Goal: Information Seeking & Learning: Learn about a topic

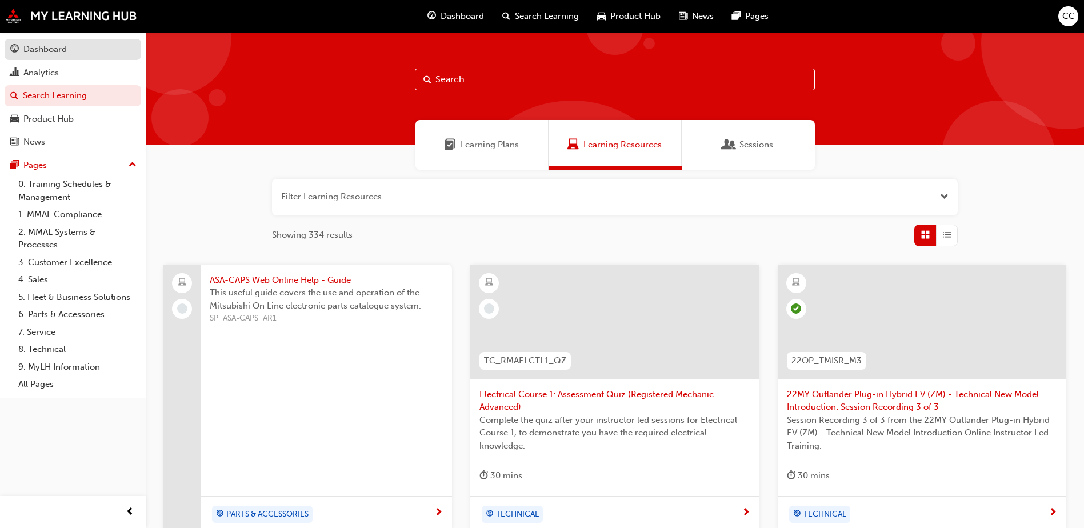
click at [43, 53] on div "Dashboard" at bounding box center [44, 49] width 43 height 13
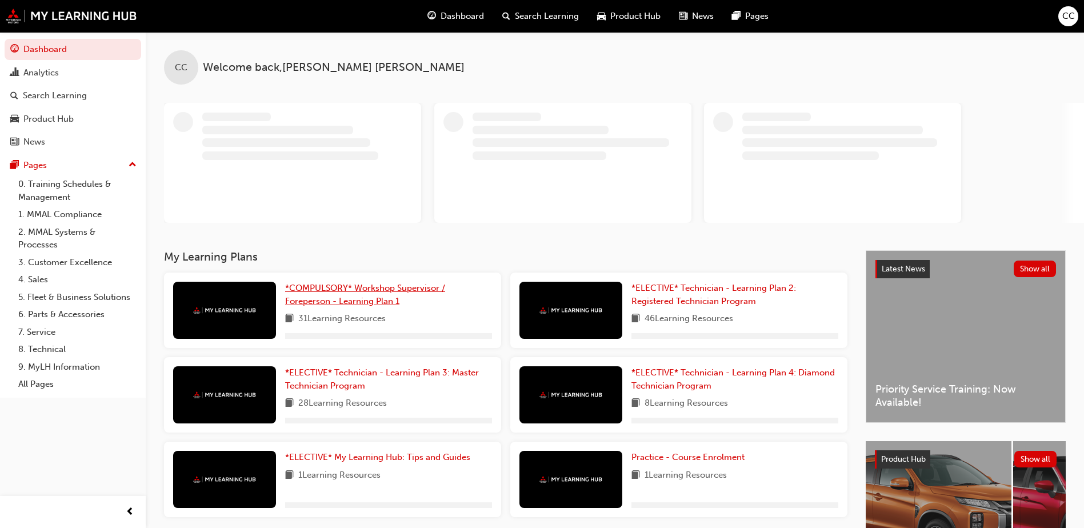
click at [338, 283] on span "*COMPULSORY* Workshop Supervisor / Foreperson - Learning Plan 1" at bounding box center [365, 294] width 160 height 23
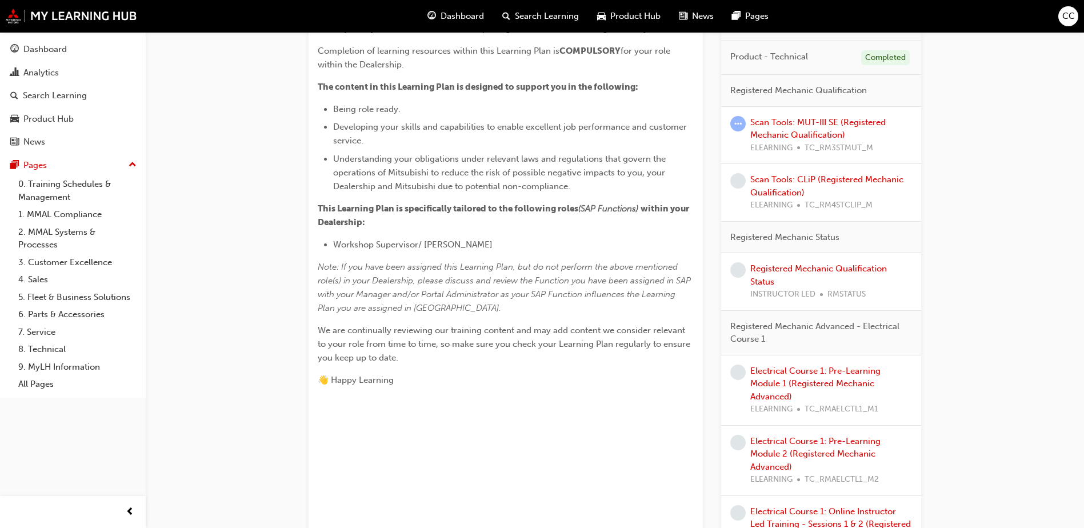
scroll to position [343, 0]
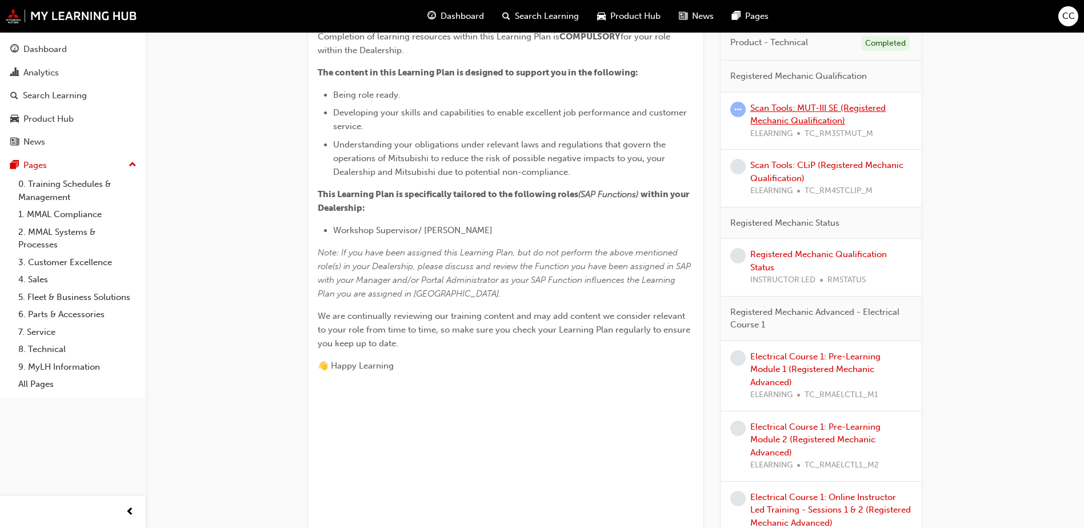
click at [810, 106] on link "Scan Tools: MUT-III SE (Registered Mechanic Qualification)" at bounding box center [817, 114] width 135 height 23
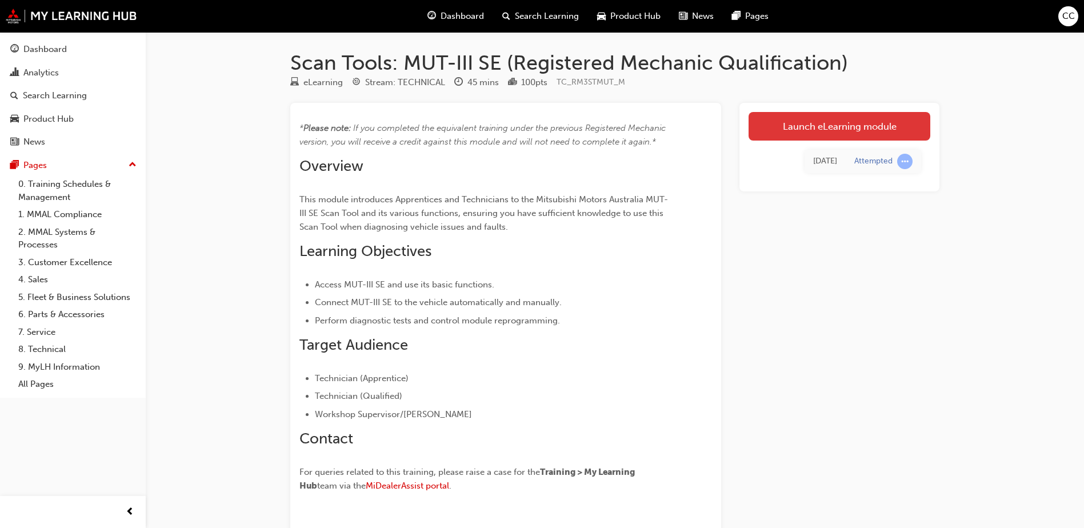
click at [815, 140] on link "Launch eLearning module" at bounding box center [839, 126] width 182 height 29
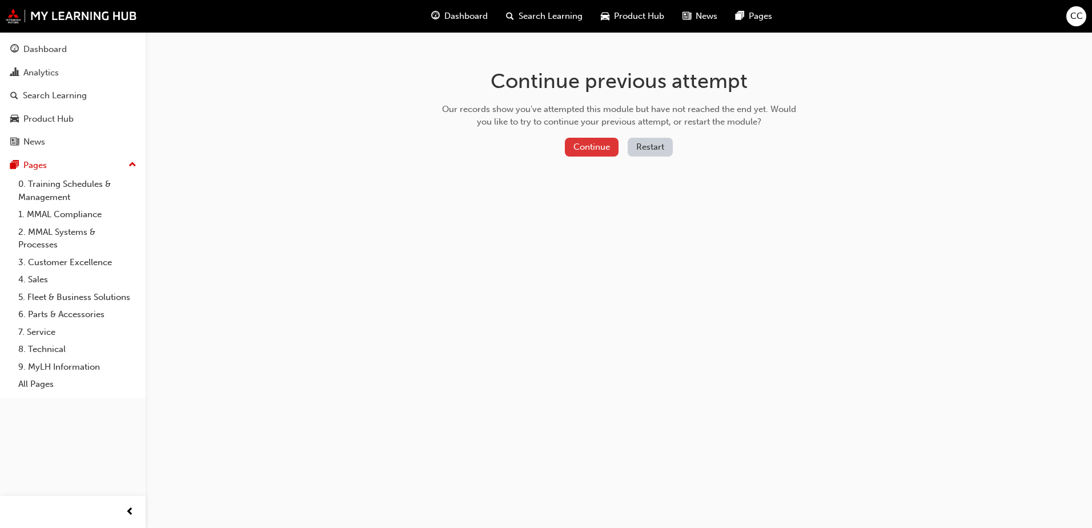
click at [586, 148] on button "Continue" at bounding box center [592, 147] width 54 height 19
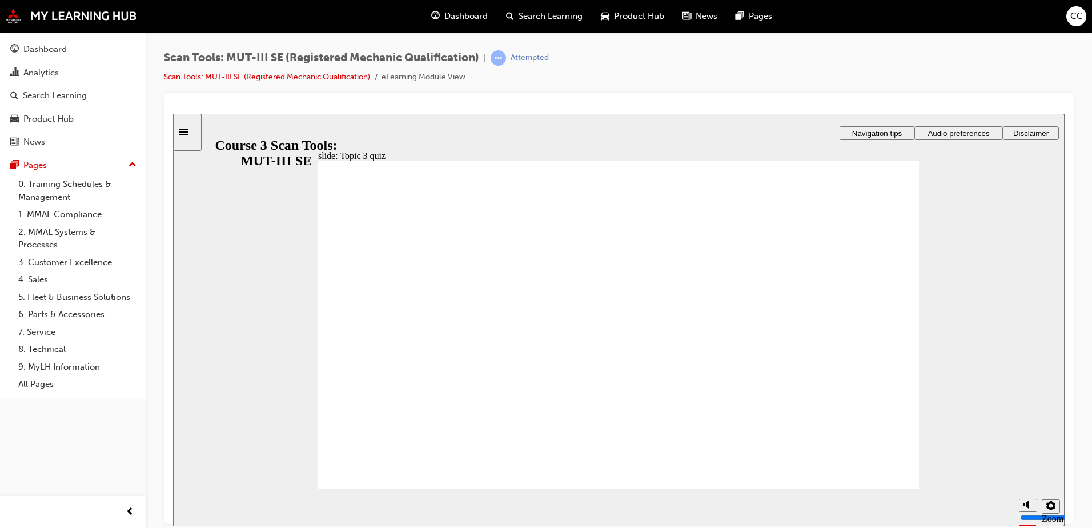
radio input "true"
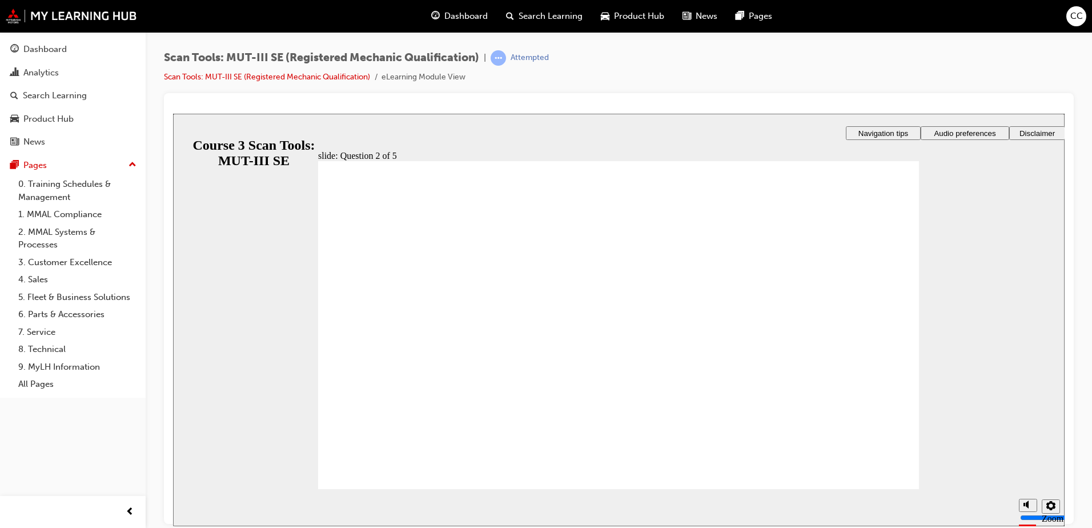
radio input "true"
drag, startPoint x: 347, startPoint y: 273, endPoint x: 407, endPoint y: 340, distance: 90.6
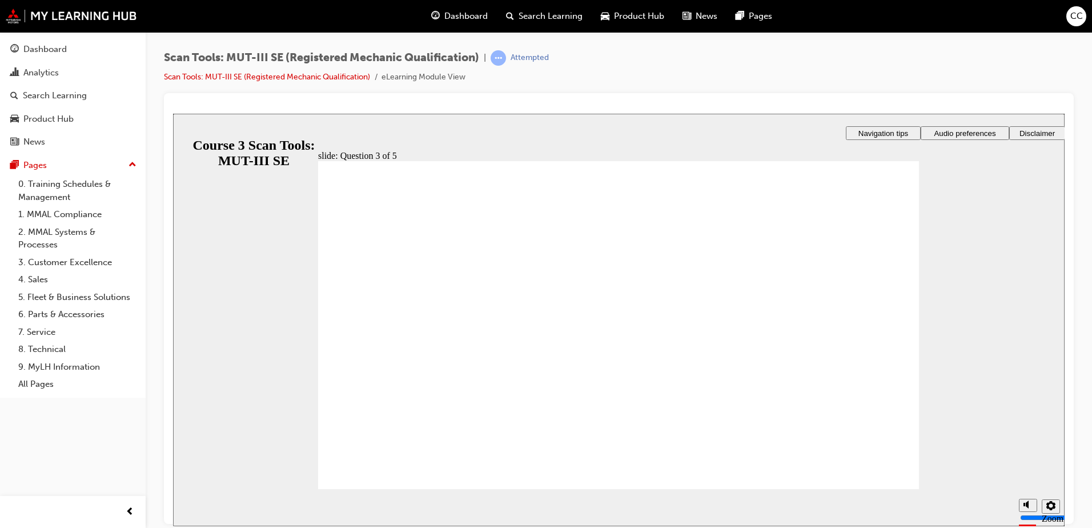
radio input "true"
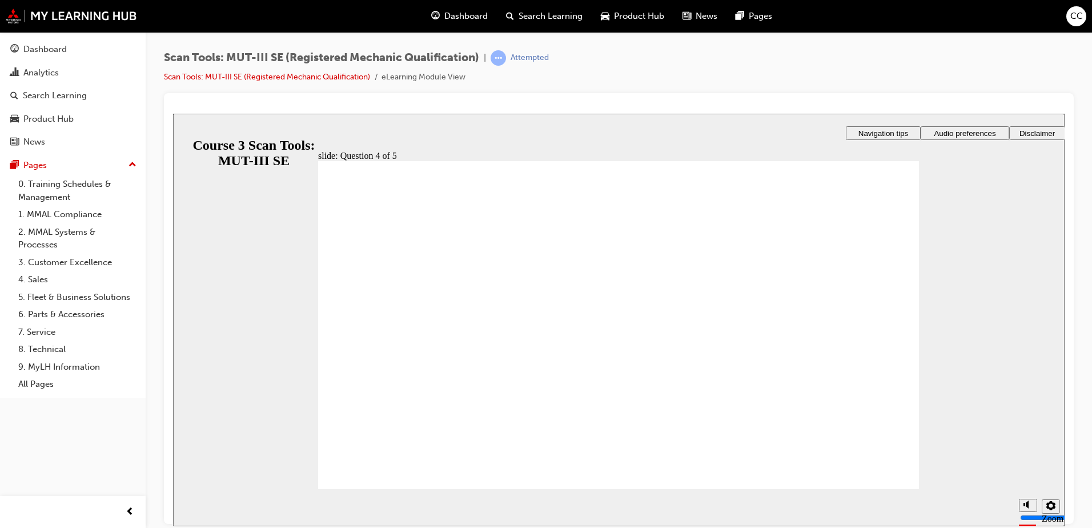
radio input "true"
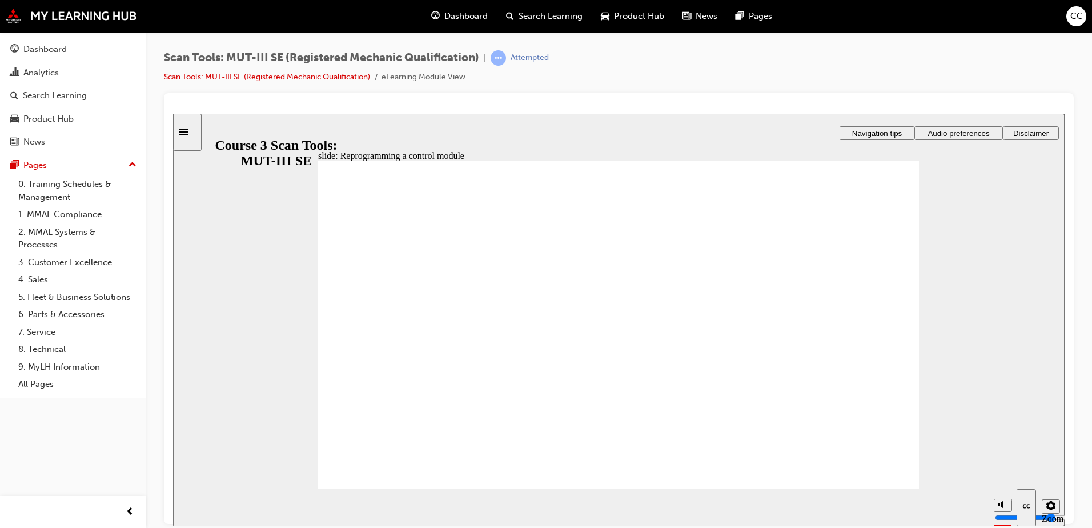
radio input "true"
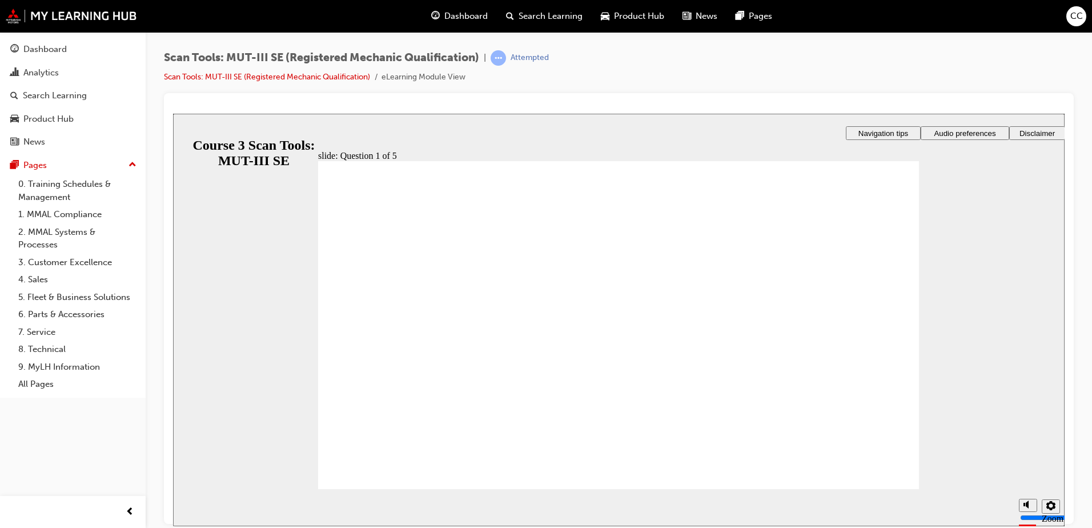
radio input "true"
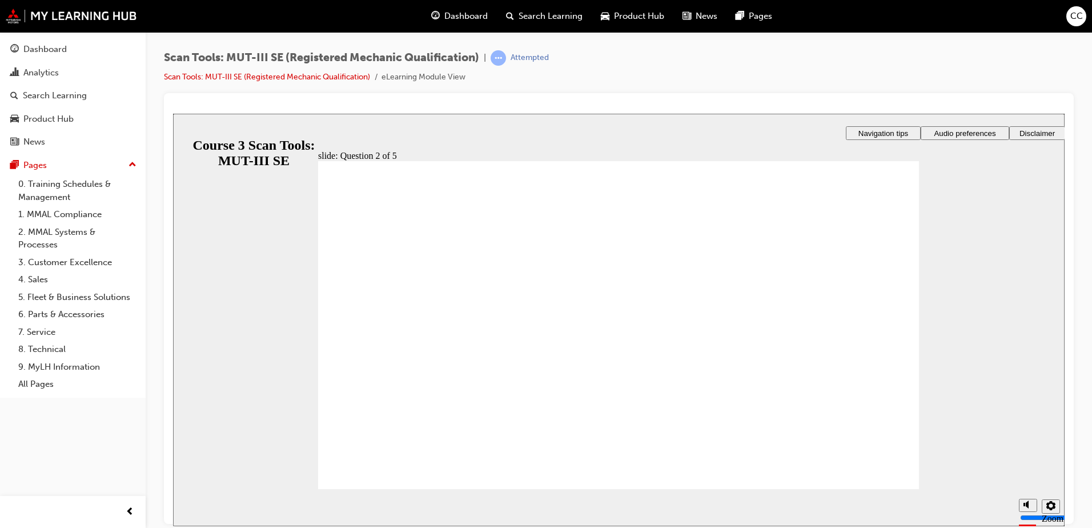
radio input "true"
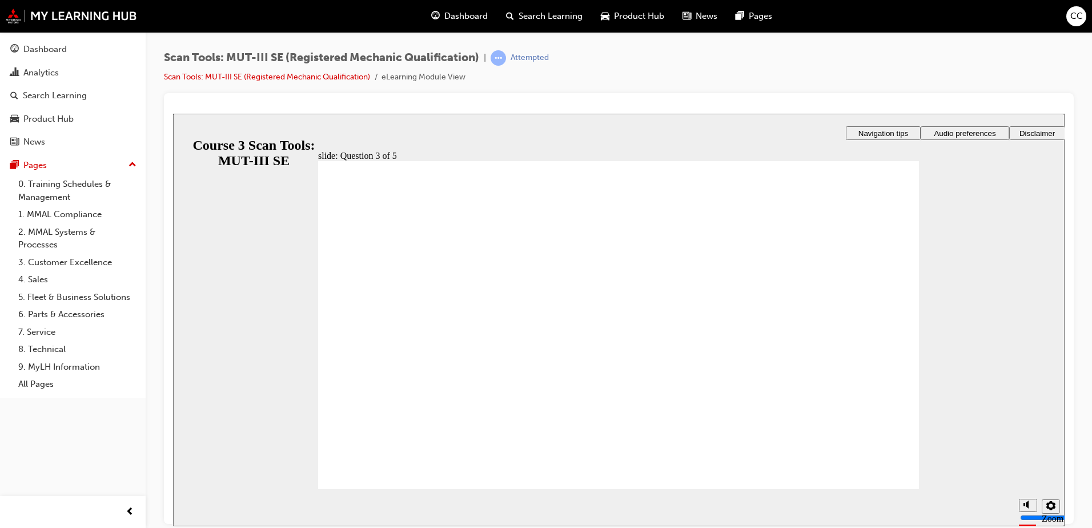
drag, startPoint x: 608, startPoint y: 406, endPoint x: 762, endPoint y: 436, distance: 156.7
checkbox input "true"
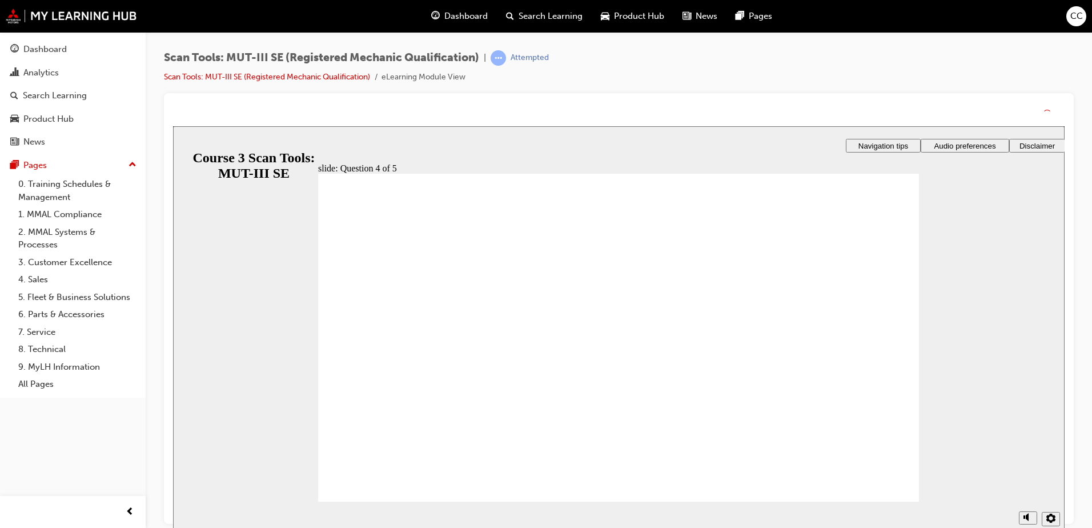
drag, startPoint x: 654, startPoint y: 410, endPoint x: 658, endPoint y: 425, distance: 15.4
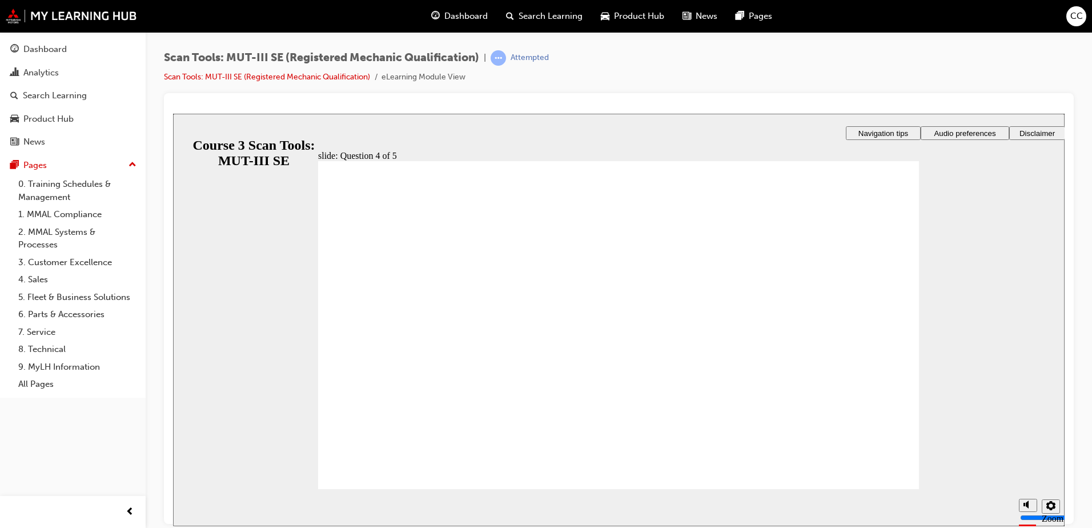
radio input "true"
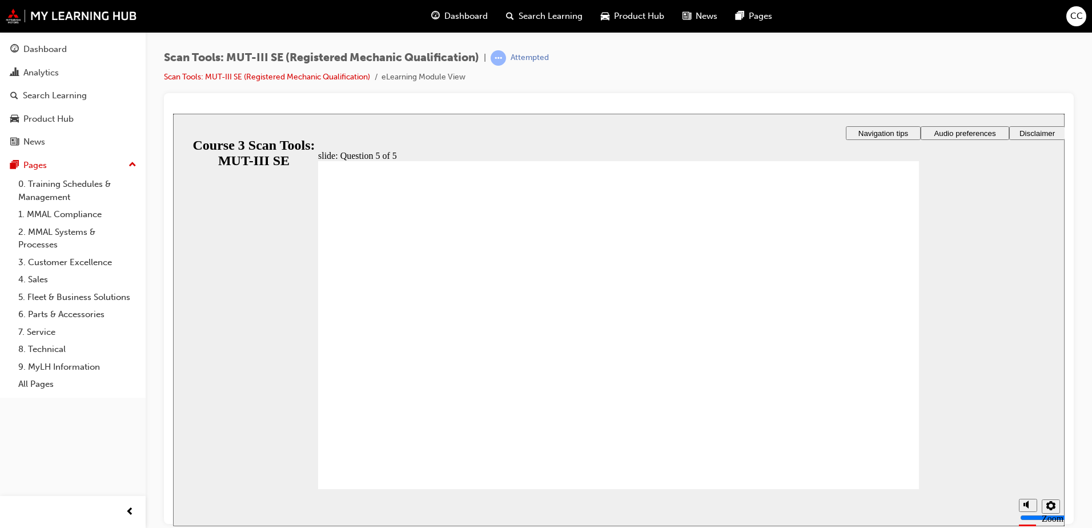
radio input "true"
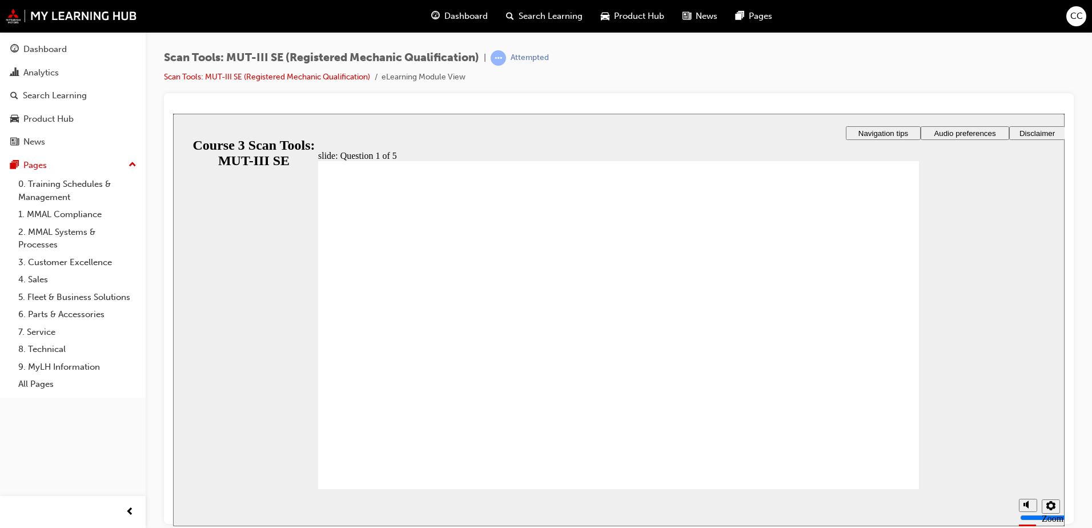
drag, startPoint x: 614, startPoint y: 410, endPoint x: 680, endPoint y: 418, distance: 66.7
radio input "true"
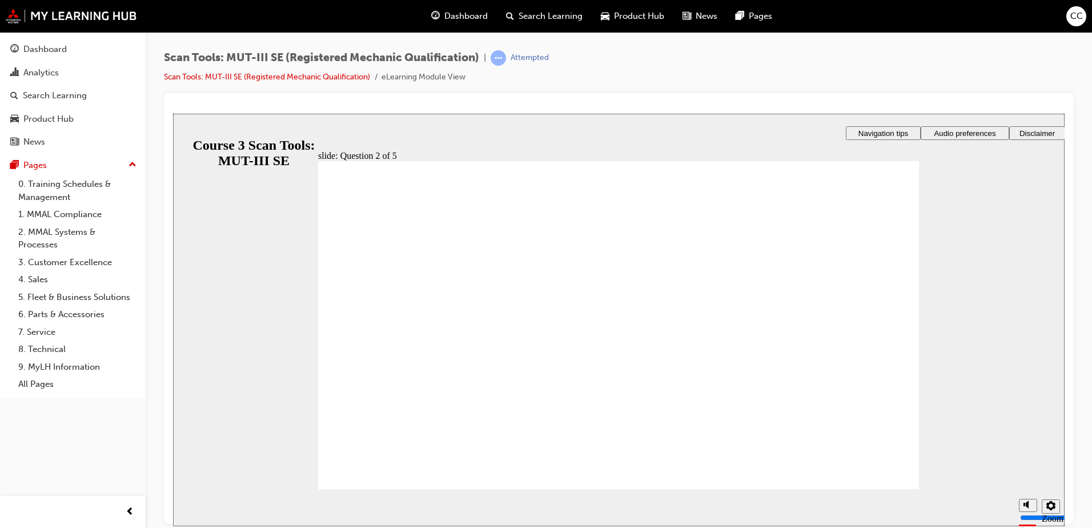
radio input "true"
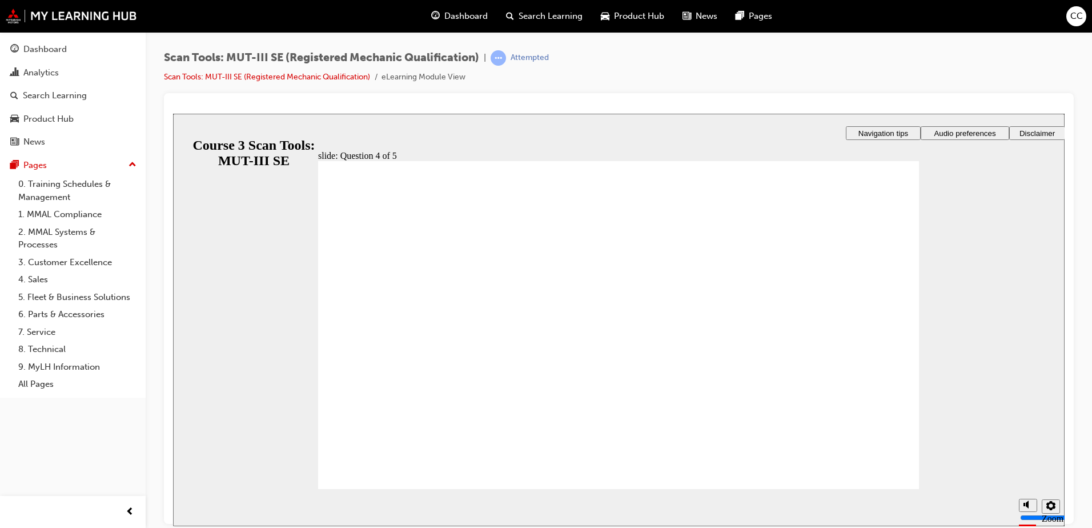
checkbox input "true"
drag, startPoint x: 384, startPoint y: 473, endPoint x: 387, endPoint y: 462, distance: 11.7
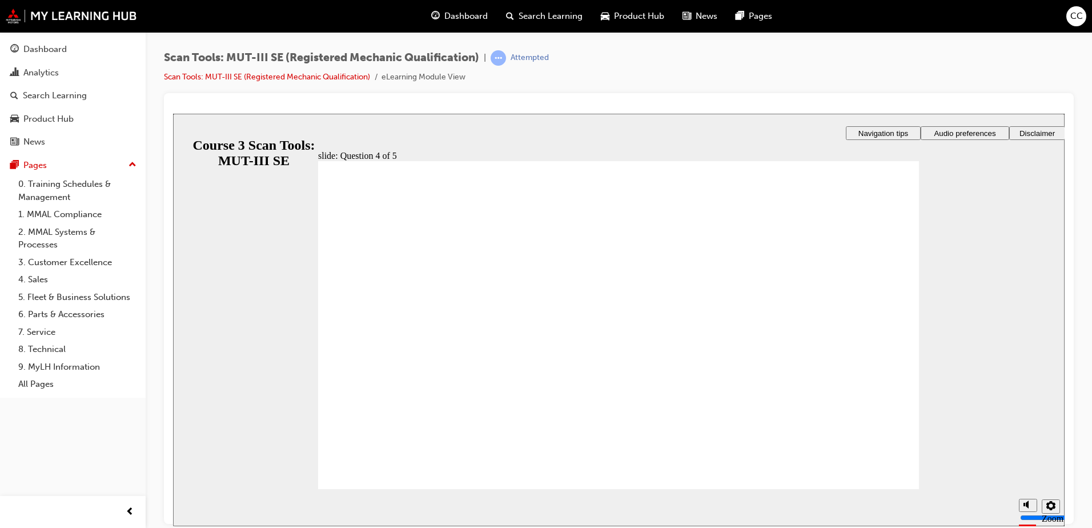
radio input "true"
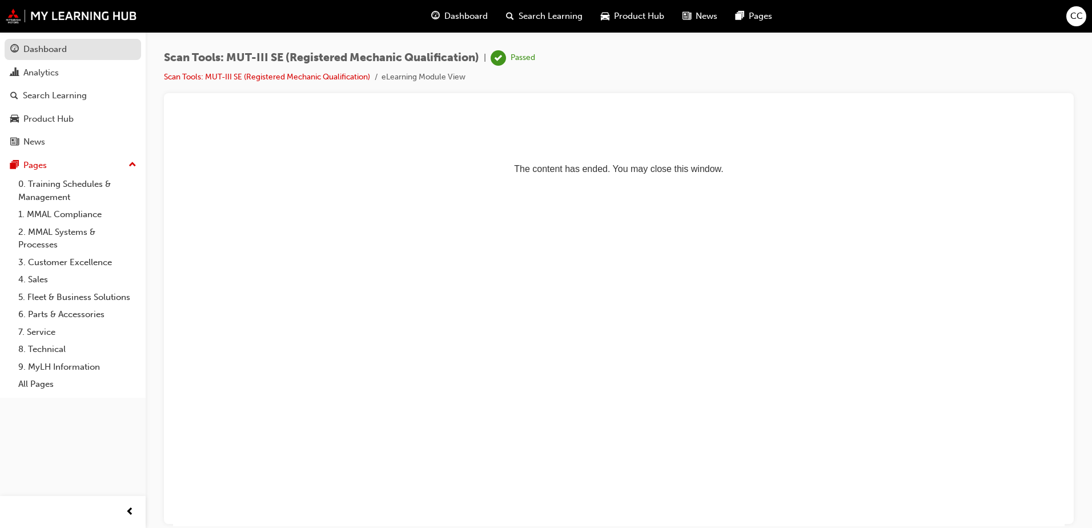
click at [35, 41] on link "Dashboard" at bounding box center [73, 49] width 137 height 21
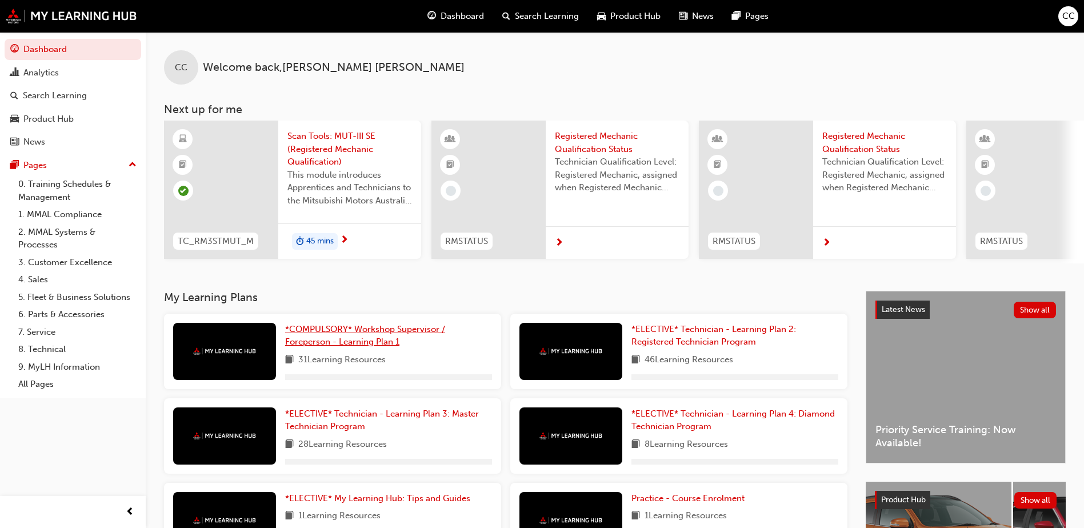
click at [354, 329] on span "*COMPULSORY* Workshop Supervisor / Foreperson - Learning Plan 1" at bounding box center [365, 335] width 160 height 23
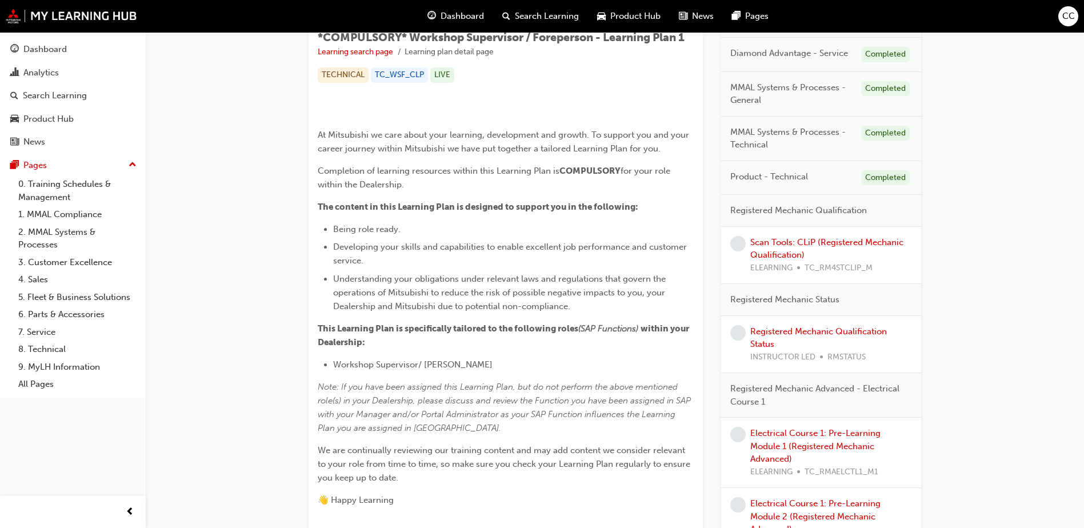
scroll to position [229, 0]
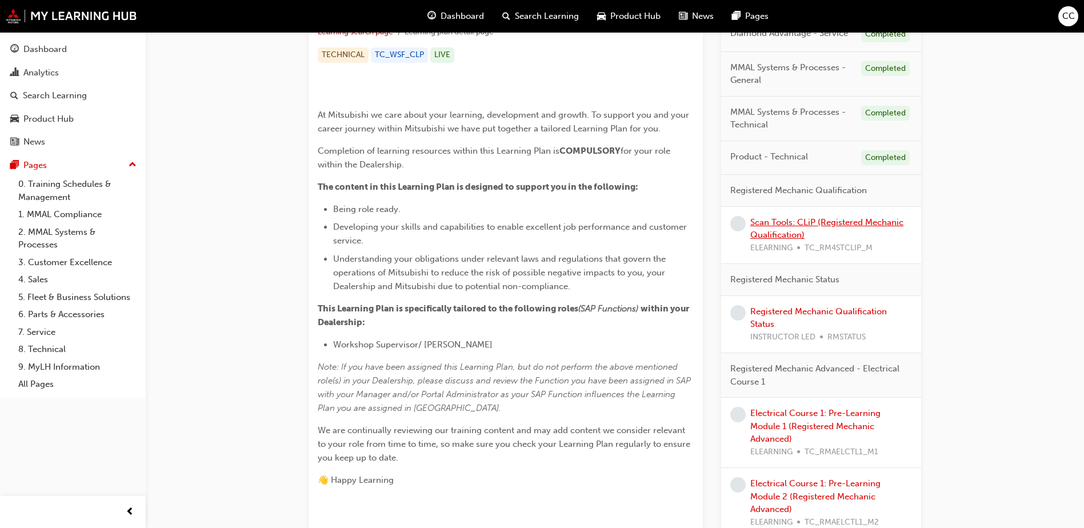
click at [838, 221] on link "Scan Tools: CLiP (Registered Mechanic Qualification)" at bounding box center [826, 228] width 153 height 23
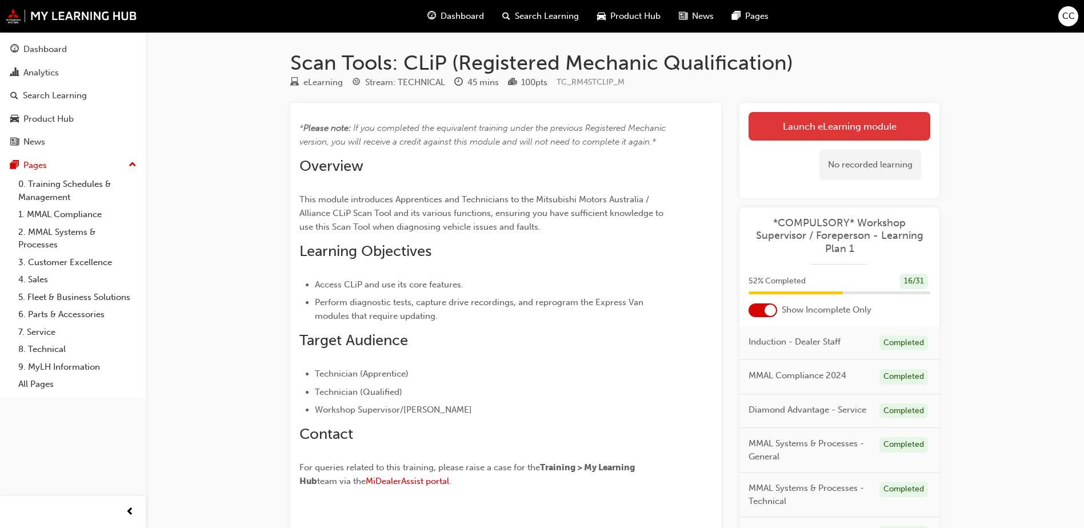
click at [815, 121] on link "Launch eLearning module" at bounding box center [839, 126] width 182 height 29
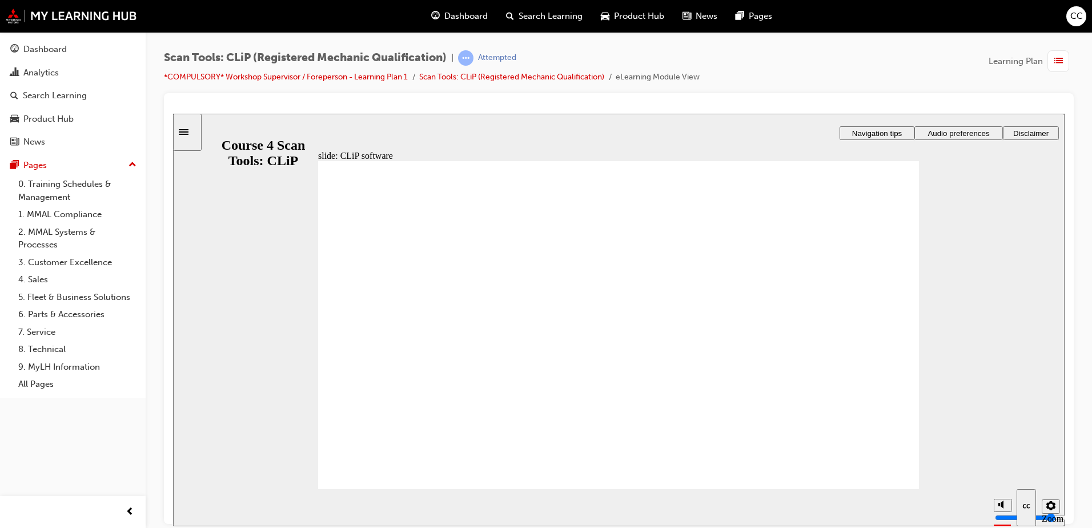
drag, startPoint x: 893, startPoint y: 235, endPoint x: 899, endPoint y: 235, distance: 6.3
